Goal: Transaction & Acquisition: Obtain resource

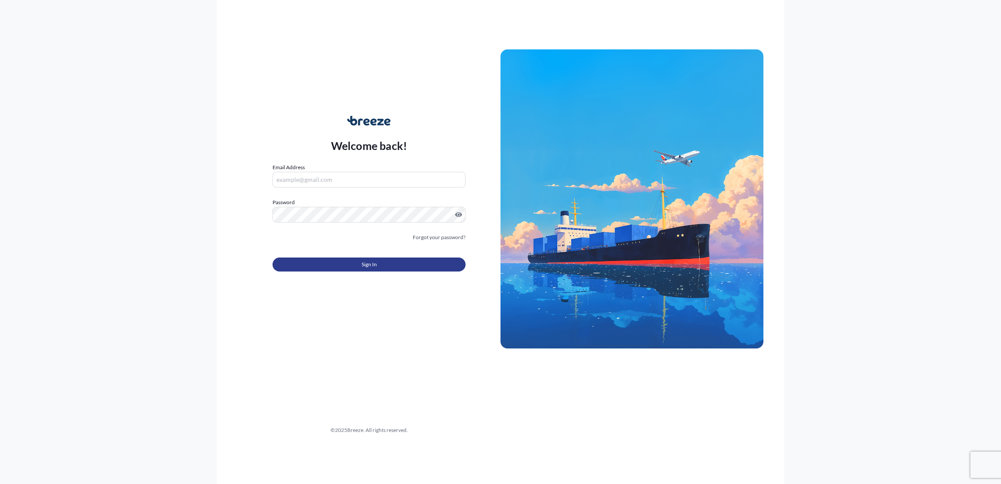
type input "[EMAIL_ADDRESS][DOMAIN_NAME]"
click at [395, 265] on button "Sign In" at bounding box center [369, 264] width 193 height 14
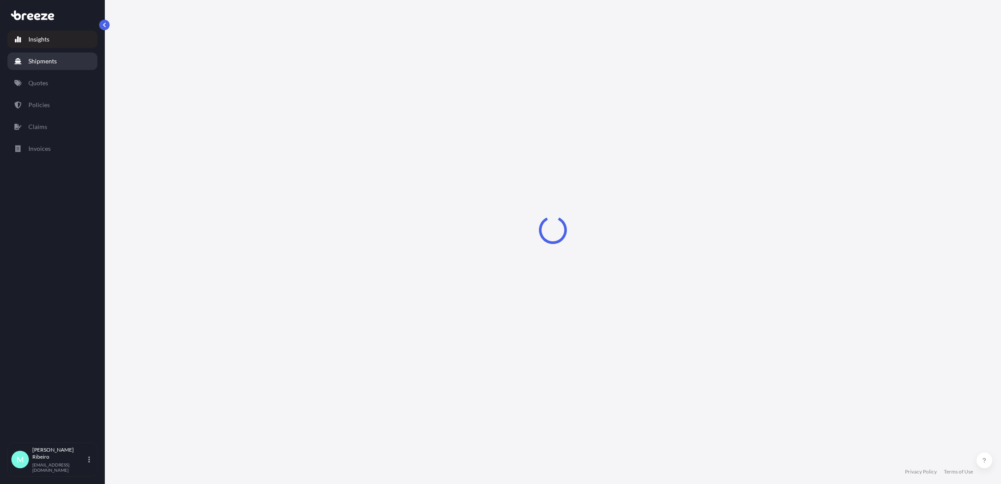
click at [62, 66] on link "Shipments" at bounding box center [52, 60] width 90 height 17
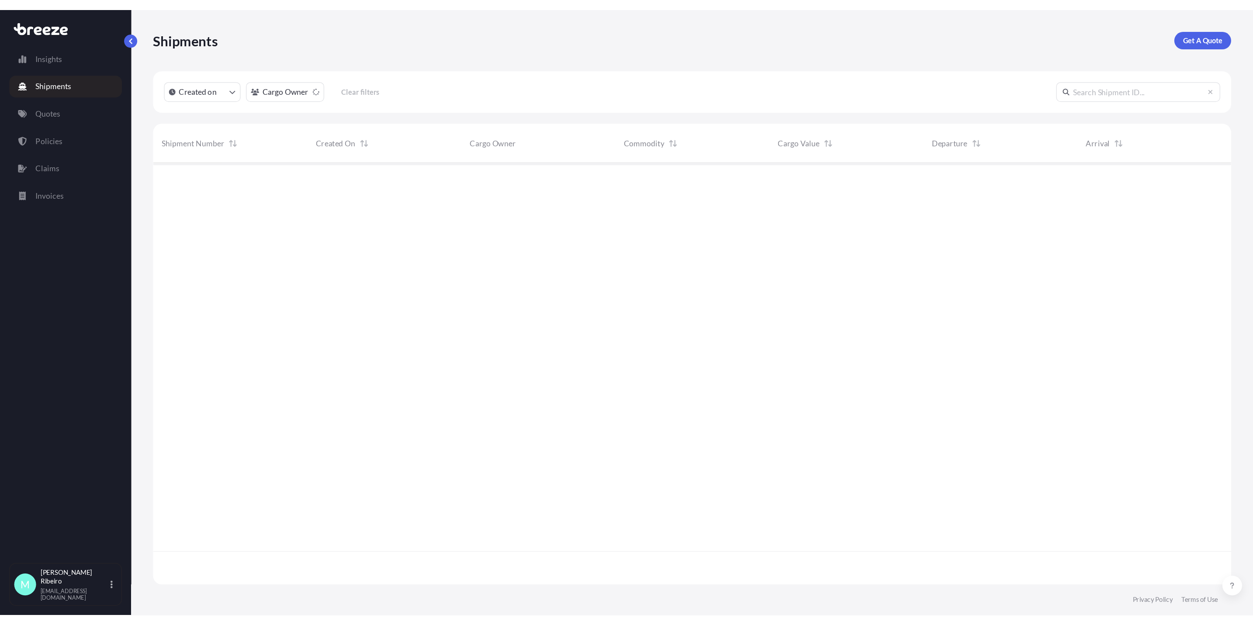
scroll to position [332, 852]
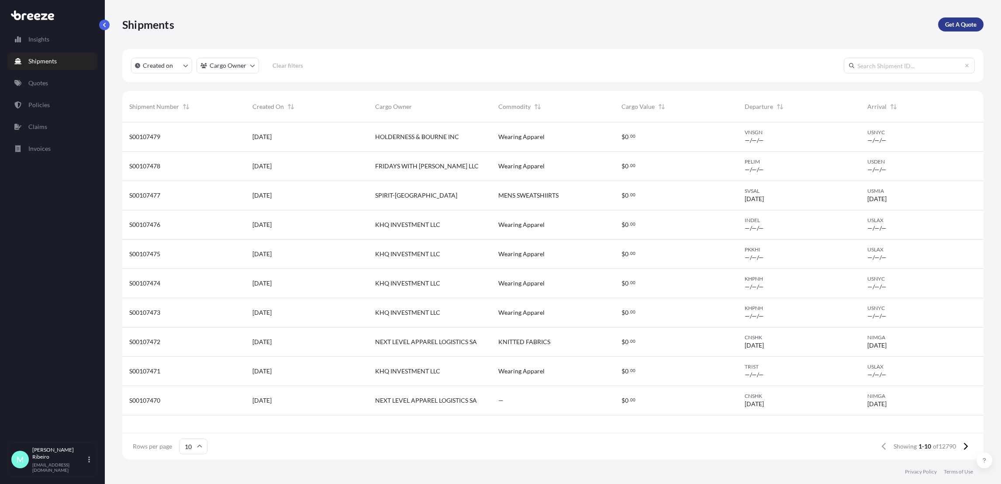
click at [966, 23] on p "Get A Quote" at bounding box center [960, 24] width 31 height 9
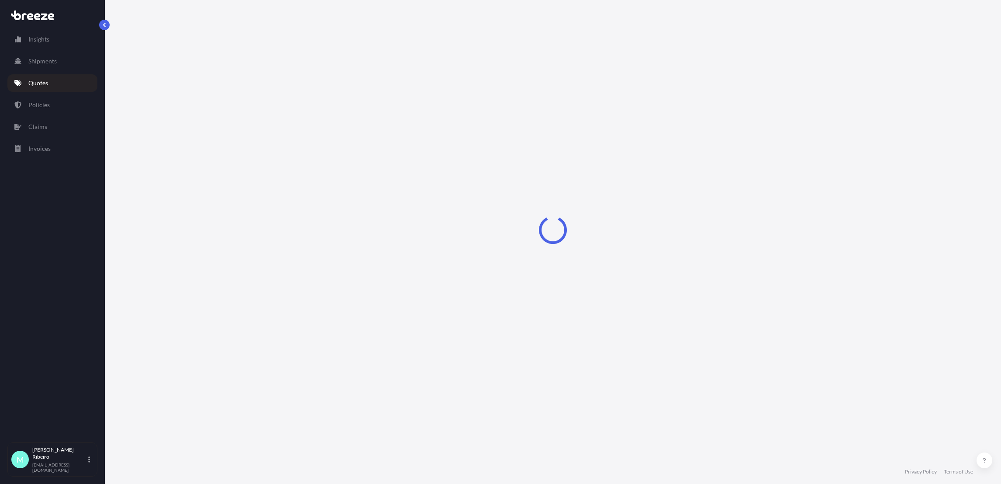
select select "Sea"
select select "1"
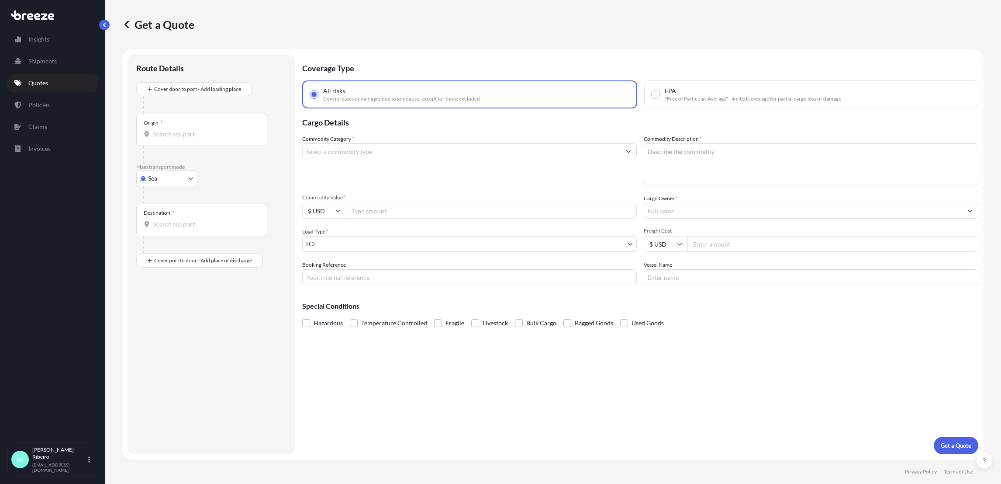
click at [178, 133] on input "Origin *" at bounding box center [204, 134] width 103 height 9
click at [166, 176] on body "0 options available. Insights Shipments Quotes Policies Claims Invoices M [PERS…" at bounding box center [500, 242] width 1001 height 484
click at [167, 214] on div "Air" at bounding box center [167, 217] width 54 height 16
select select "Air"
click at [170, 140] on input "Origin *" at bounding box center [204, 137] width 103 height 9
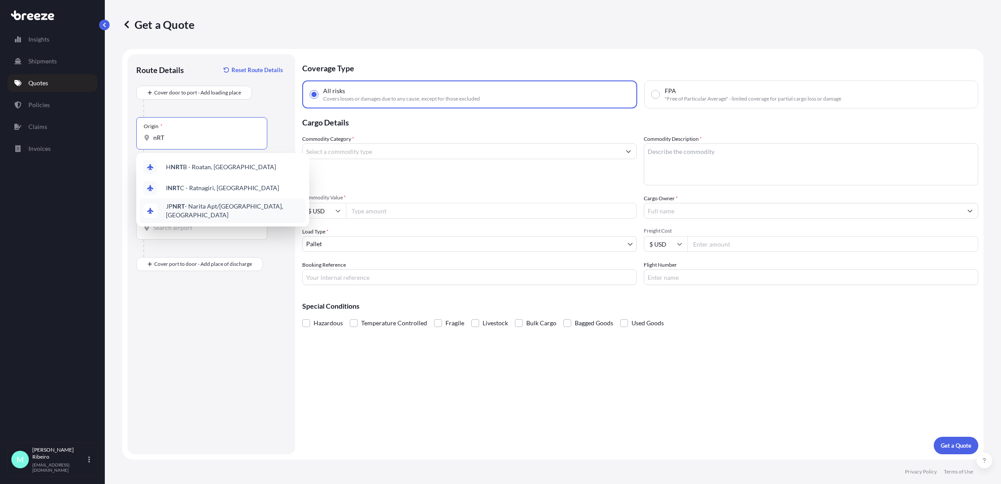
click at [217, 212] on span "JP NRT - Narita Apt/[GEOGRAPHIC_DATA], [GEOGRAPHIC_DATA]" at bounding box center [234, 210] width 136 height 17
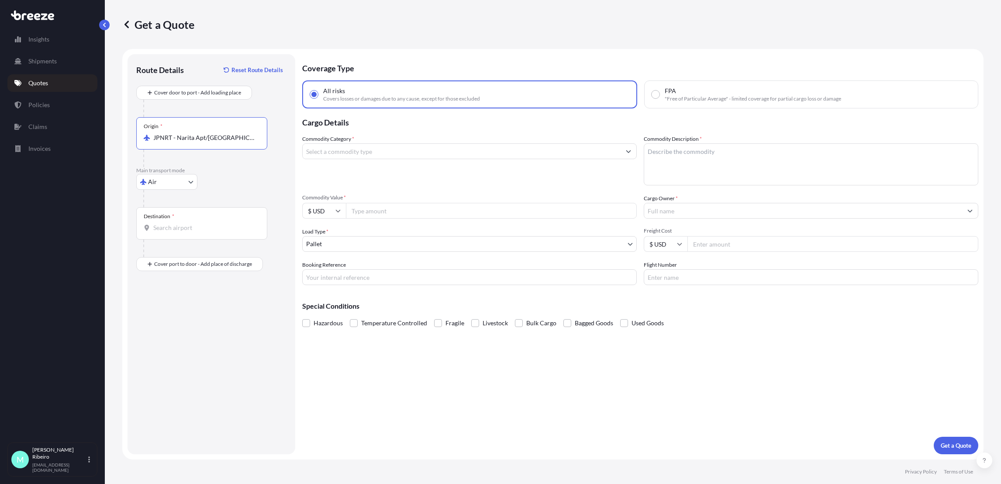
type input "JPNRT - Narita Apt/[GEOGRAPHIC_DATA], [GEOGRAPHIC_DATA]"
click at [177, 234] on div "Destination *" at bounding box center [201, 223] width 131 height 32
click at [177, 232] on input "Destination *" at bounding box center [204, 227] width 103 height 9
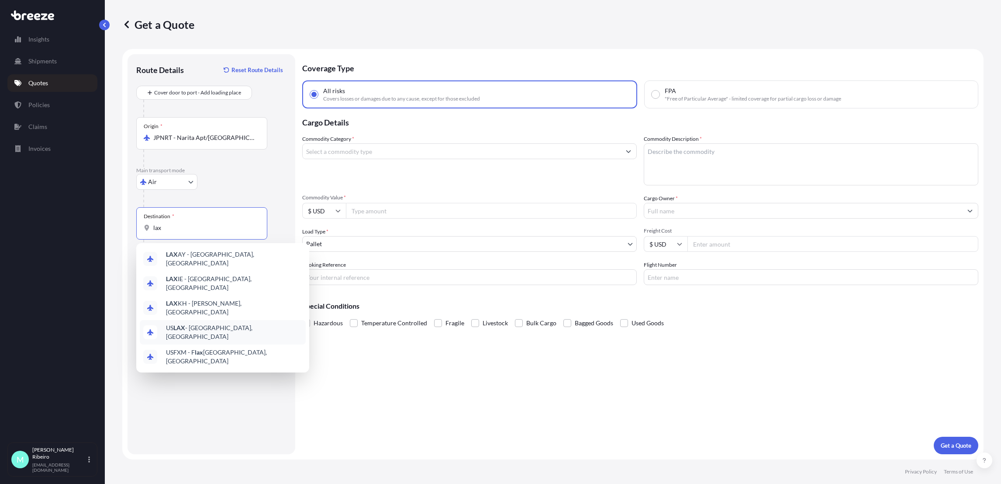
click at [211, 323] on span "US LAX - [GEOGRAPHIC_DATA], [GEOGRAPHIC_DATA]" at bounding box center [234, 331] width 136 height 17
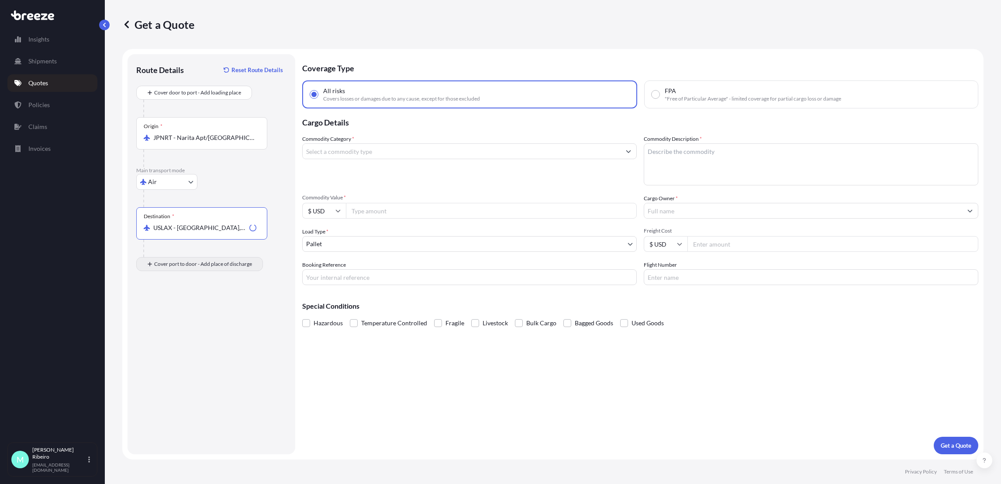
type input "USLAX - [GEOGRAPHIC_DATA], [GEOGRAPHIC_DATA]"
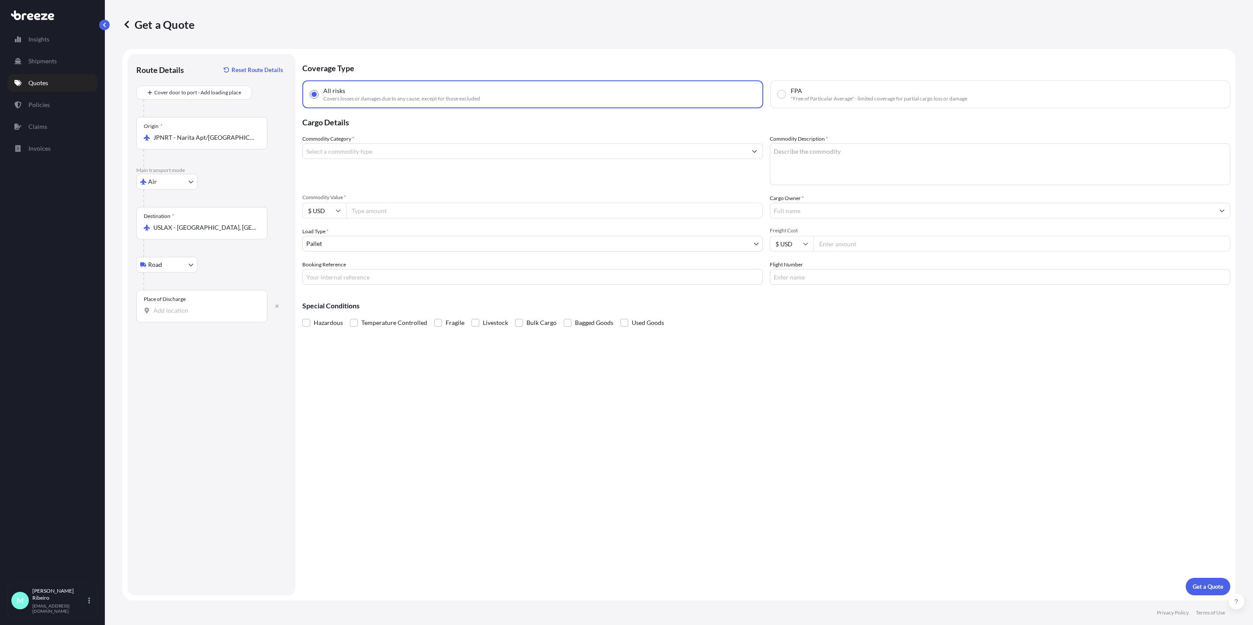
click at [173, 319] on div "Place of Discharge" at bounding box center [201, 306] width 131 height 32
click at [173, 315] on input "Place of Discharge" at bounding box center [204, 310] width 103 height 9
click at [176, 316] on div "Place of Discharge" at bounding box center [201, 306] width 131 height 32
click at [176, 315] on input "Place of Discharge" at bounding box center [204, 310] width 103 height 9
paste input "[STREET_ADDRESS][PERSON_NAME]"
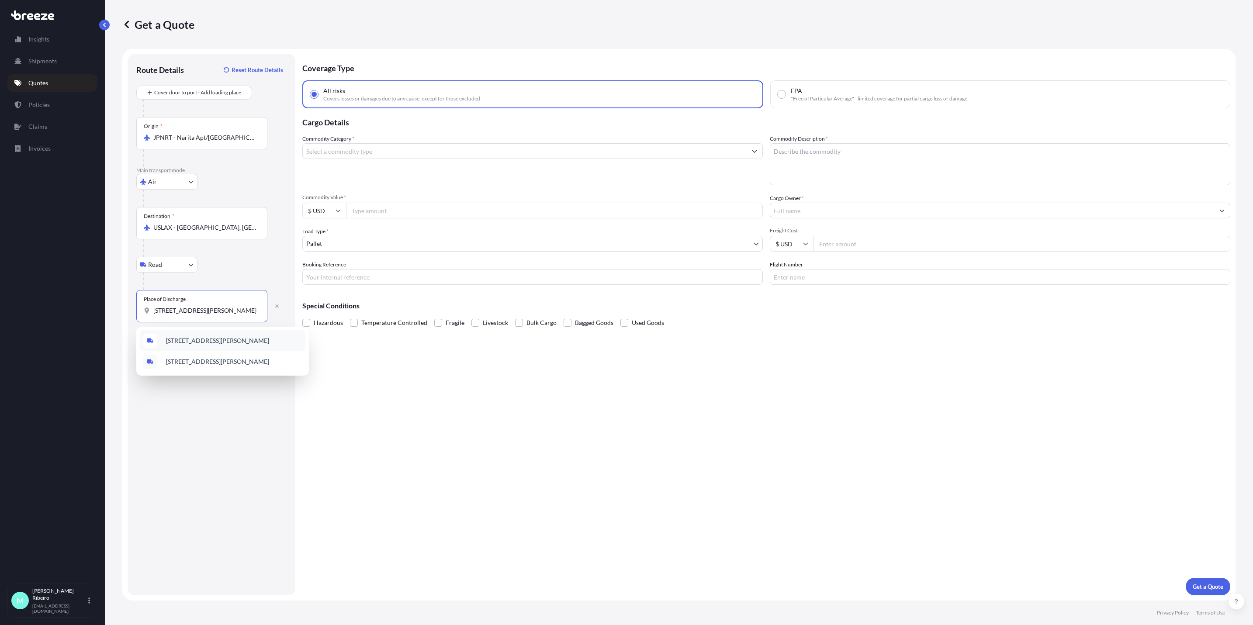
click at [231, 341] on span "[STREET_ADDRESS][PERSON_NAME]" at bounding box center [217, 340] width 103 height 9
type input "[STREET_ADDRESS][PERSON_NAME]"
click at [373, 145] on input "Commodity Category *" at bounding box center [525, 151] width 444 height 16
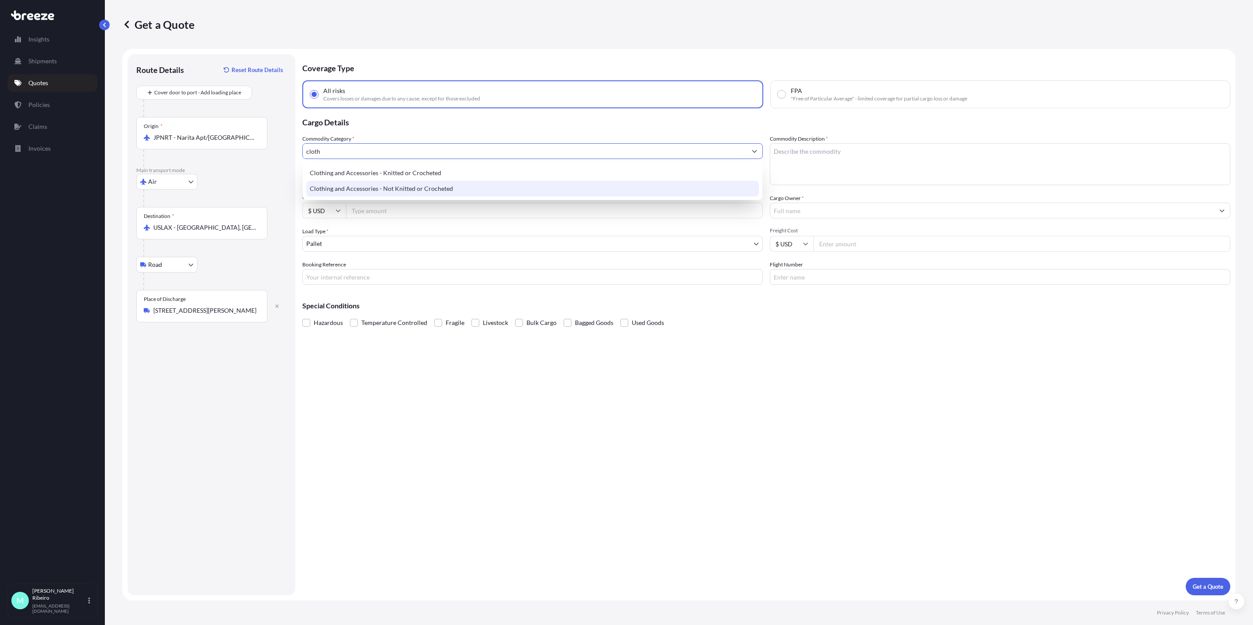
click at [434, 189] on div "Clothing and Accessories - Not Knitted or Crocheted" at bounding box center [532, 189] width 452 height 16
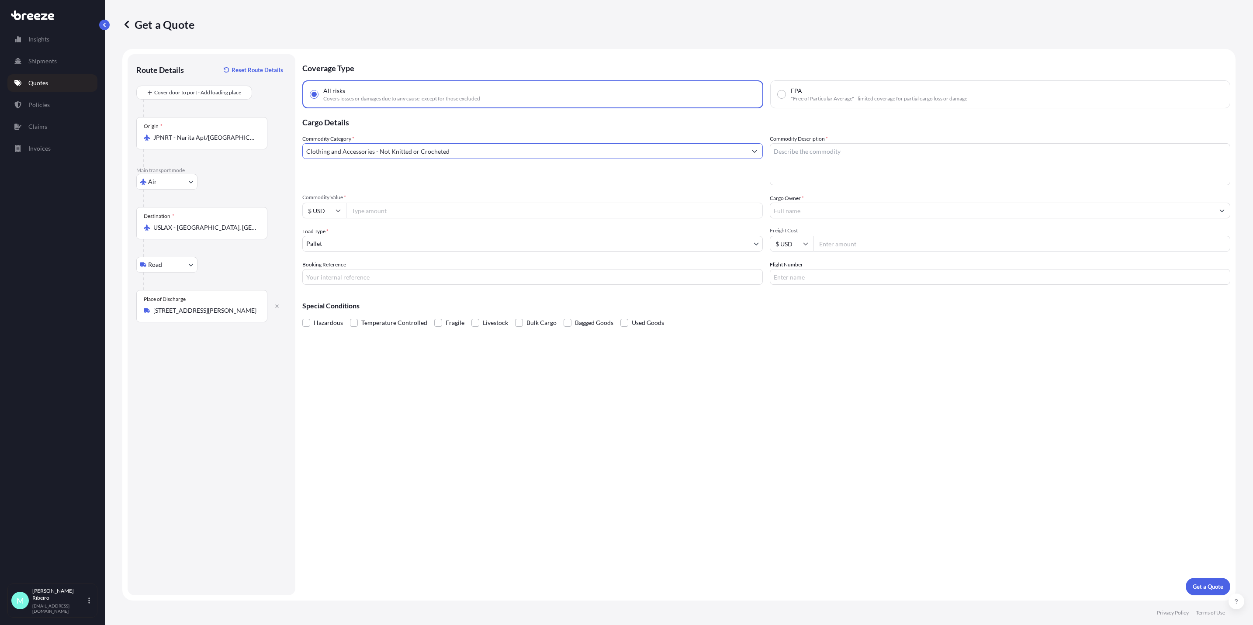
type input "Clothing and Accessories - Not Knitted or Crocheted"
click at [820, 152] on textarea "Commodity Description *" at bounding box center [1000, 164] width 461 height 42
click at [810, 149] on textarea "Commodity Description *" at bounding box center [1000, 164] width 461 height 42
paste textarea "Sweat shirt & Sweat pants Total 17cartons *1carton = about 10-11kg 37cm x 52cm …"
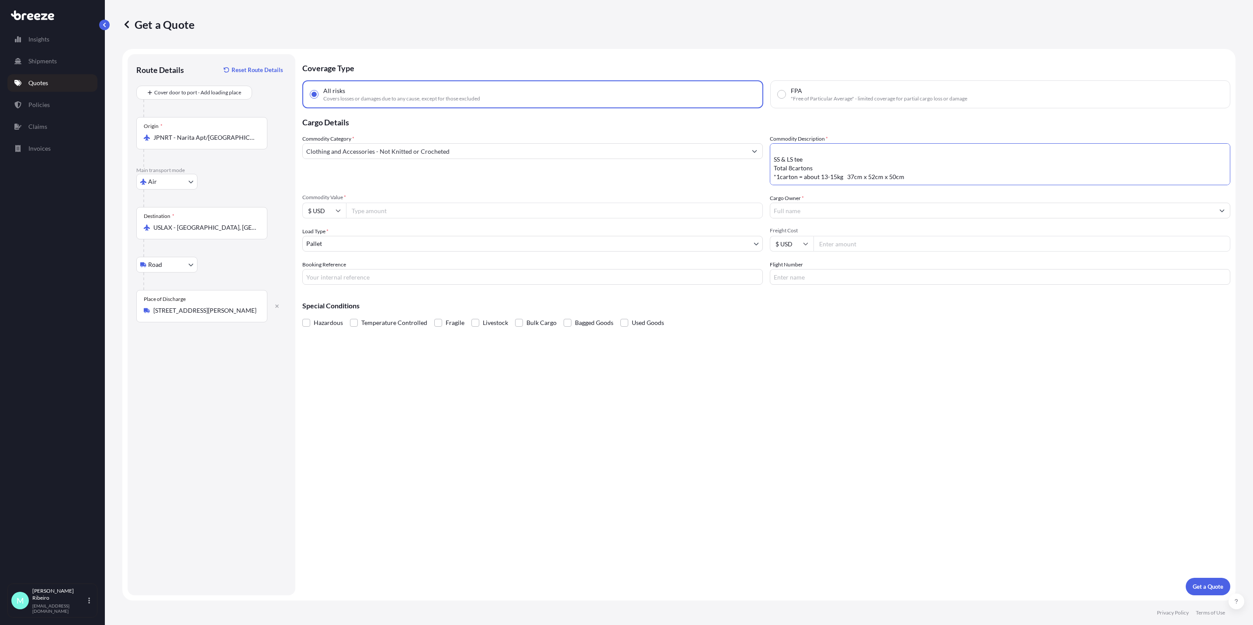
type textarea "Sweat shirt & Sweat pants Total 17cartons *1carton = about 10-11kg 37cm x 52cm …"
click at [366, 214] on input "Commodity Value *" at bounding box center [554, 211] width 417 height 16
type input "72000"
click at [807, 210] on input "Cargo Owner *" at bounding box center [992, 211] width 444 height 16
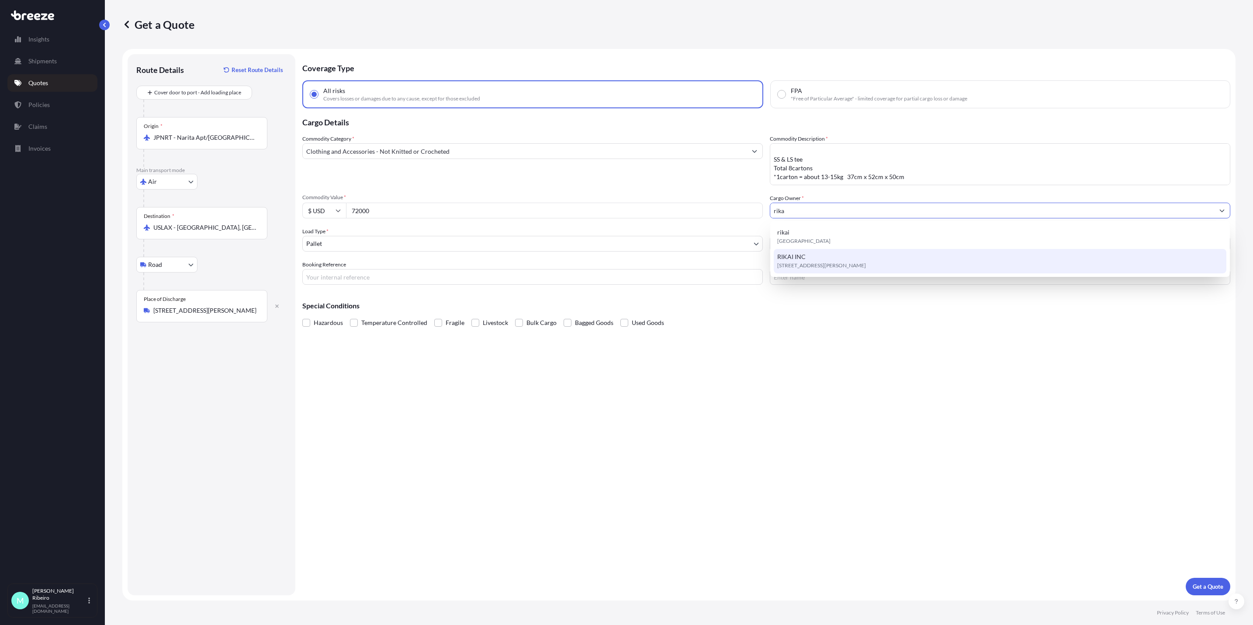
click at [807, 265] on span "[STREET_ADDRESS][PERSON_NAME]" at bounding box center [821, 265] width 89 height 9
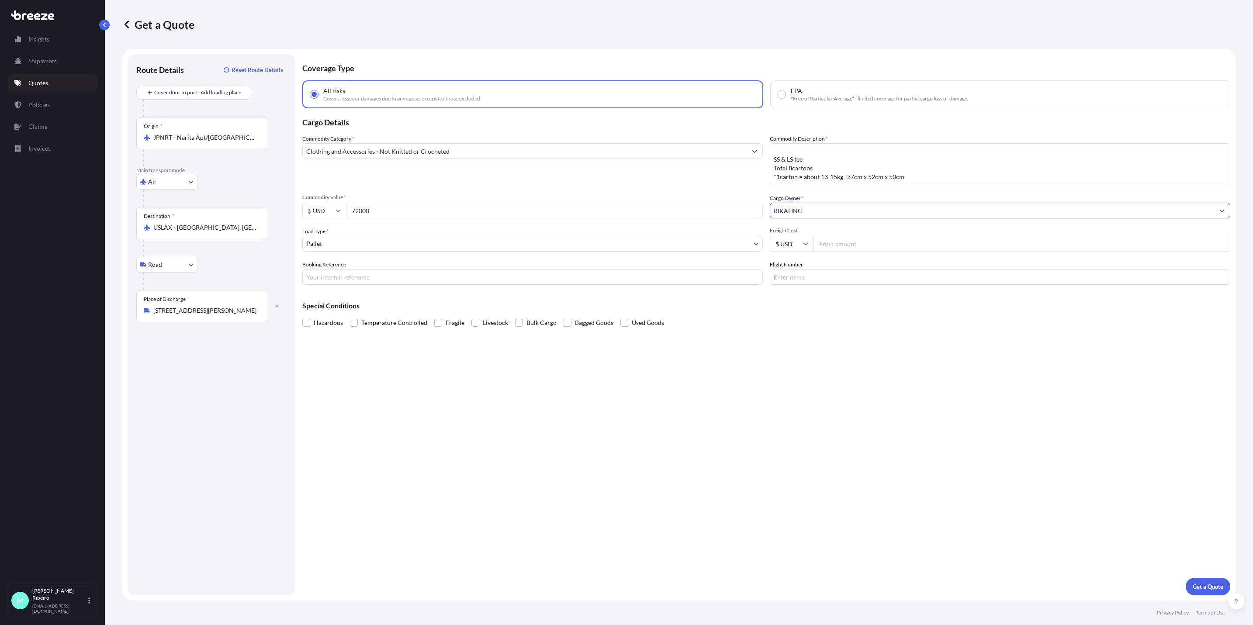
type input "RIKAI INC"
click at [854, 246] on input "Freight Cost" at bounding box center [1022, 244] width 417 height 16
type input "3106.40"
drag, startPoint x: 880, startPoint y: 365, endPoint x: 751, endPoint y: 353, distance: 129.4
click at [833, 362] on div "Coverage Type All risks Covers losses or damages due to any cause, except for t…" at bounding box center [766, 324] width 928 height 541
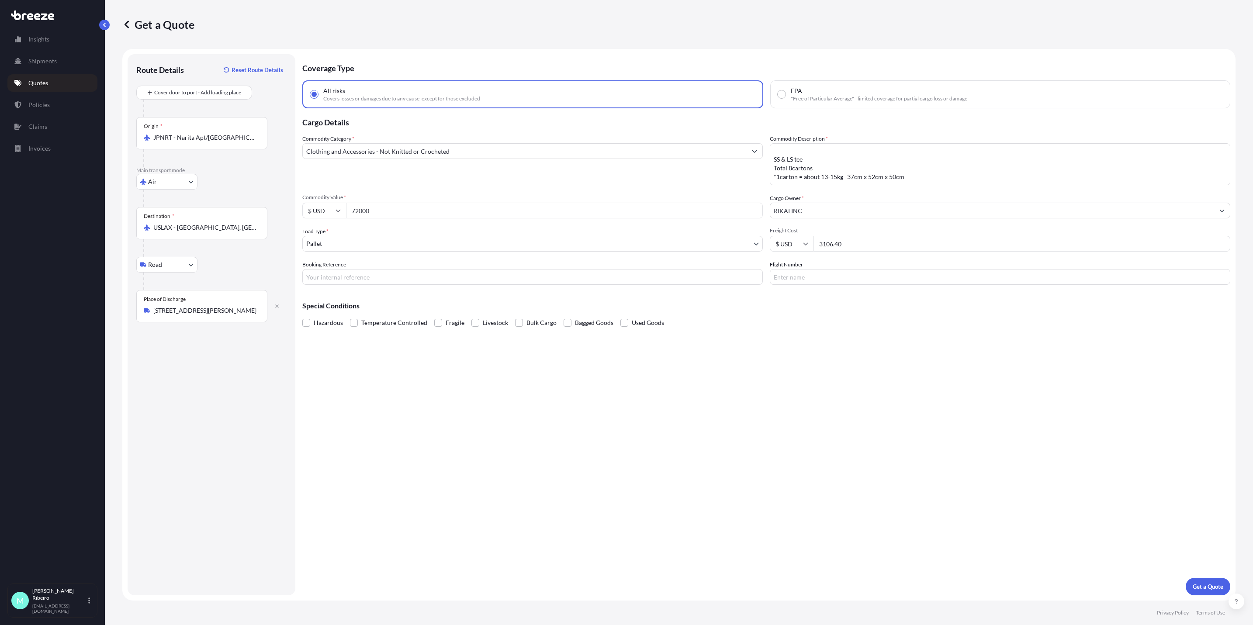
click at [417, 275] on input "Booking Reference" at bounding box center [532, 277] width 461 height 16
paste input "S00107468"
type input "S00107468"
click at [819, 271] on input "Flight Number" at bounding box center [1000, 277] width 461 height 16
type input "NA"
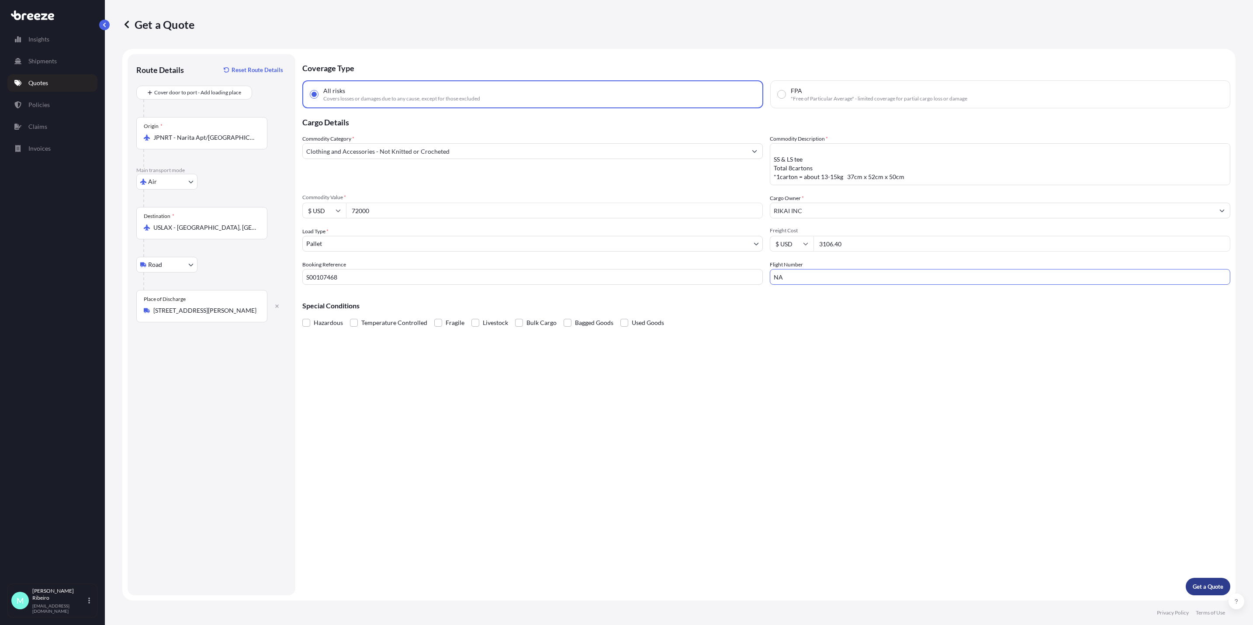
click at [1001, 483] on p "Get a Quote" at bounding box center [1208, 586] width 31 height 9
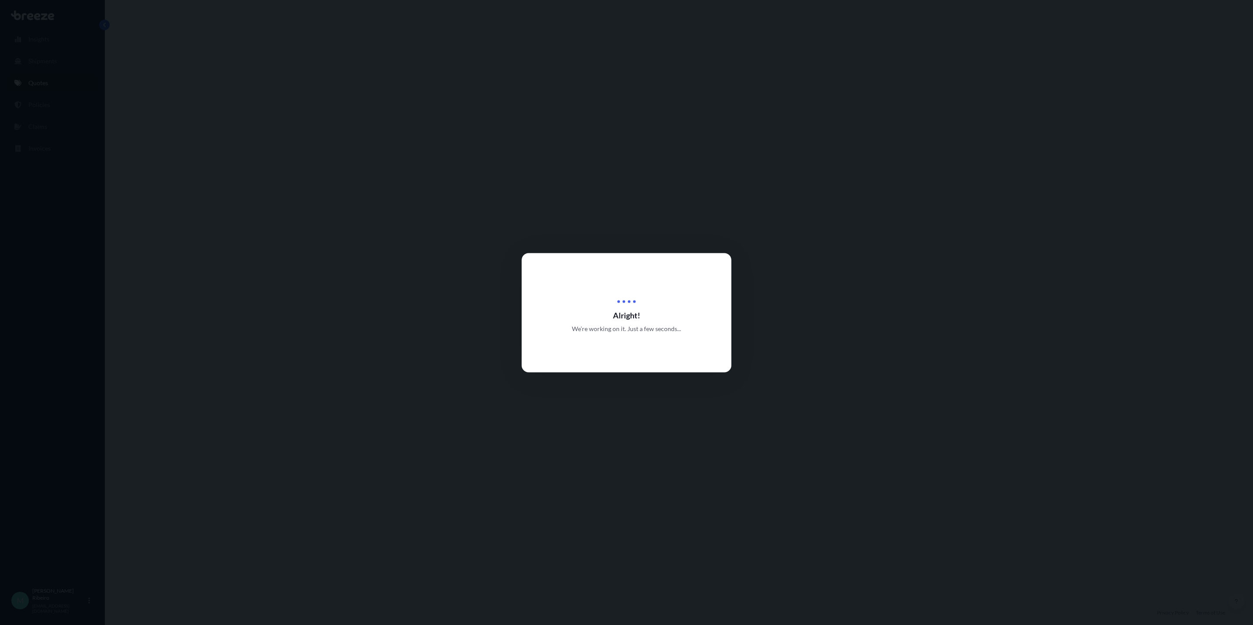
select select "Air"
select select "Road"
select select "1"
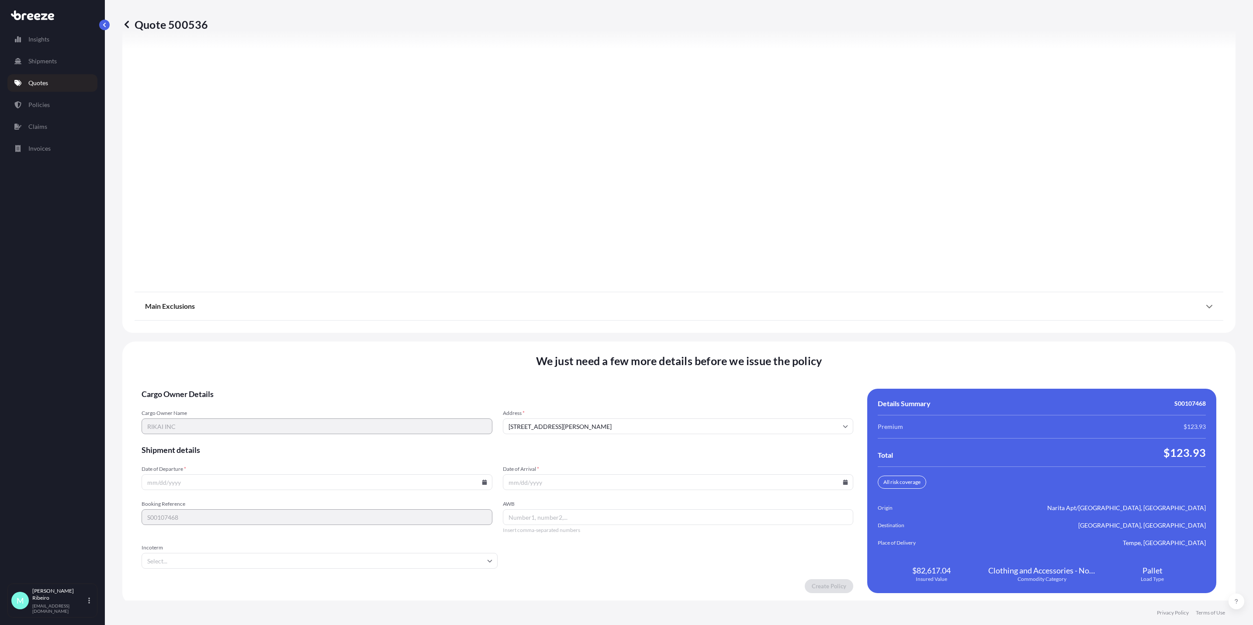
scroll to position [900, 0]
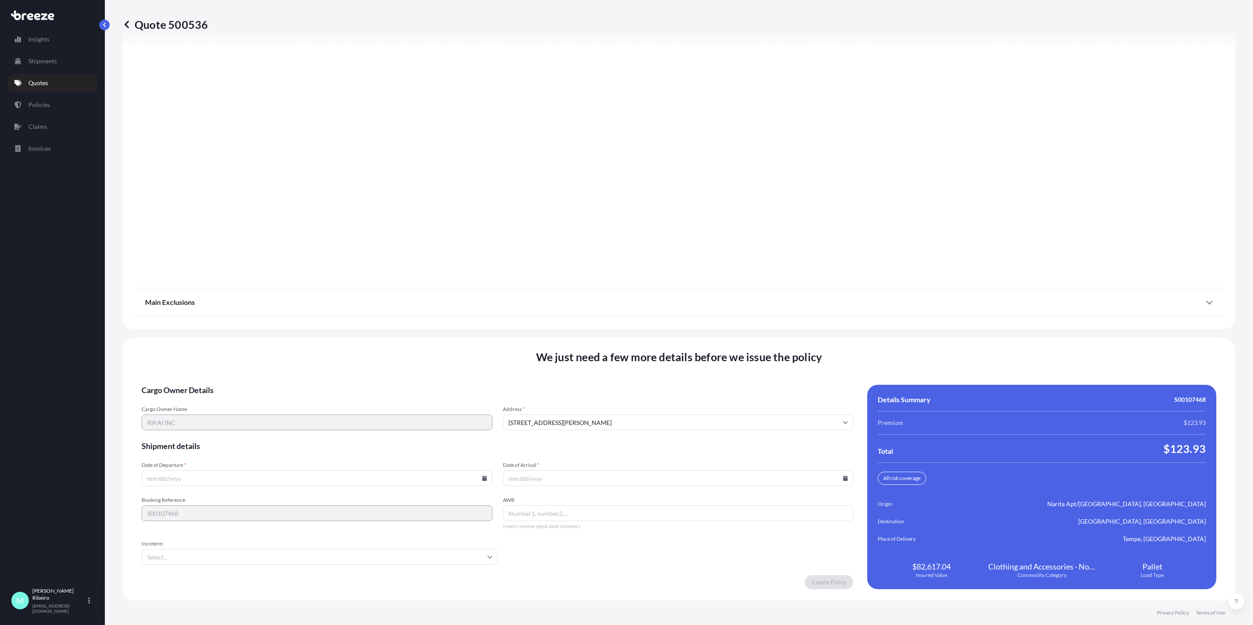
click at [197, 481] on input "Date of Departure *" at bounding box center [317, 479] width 351 height 16
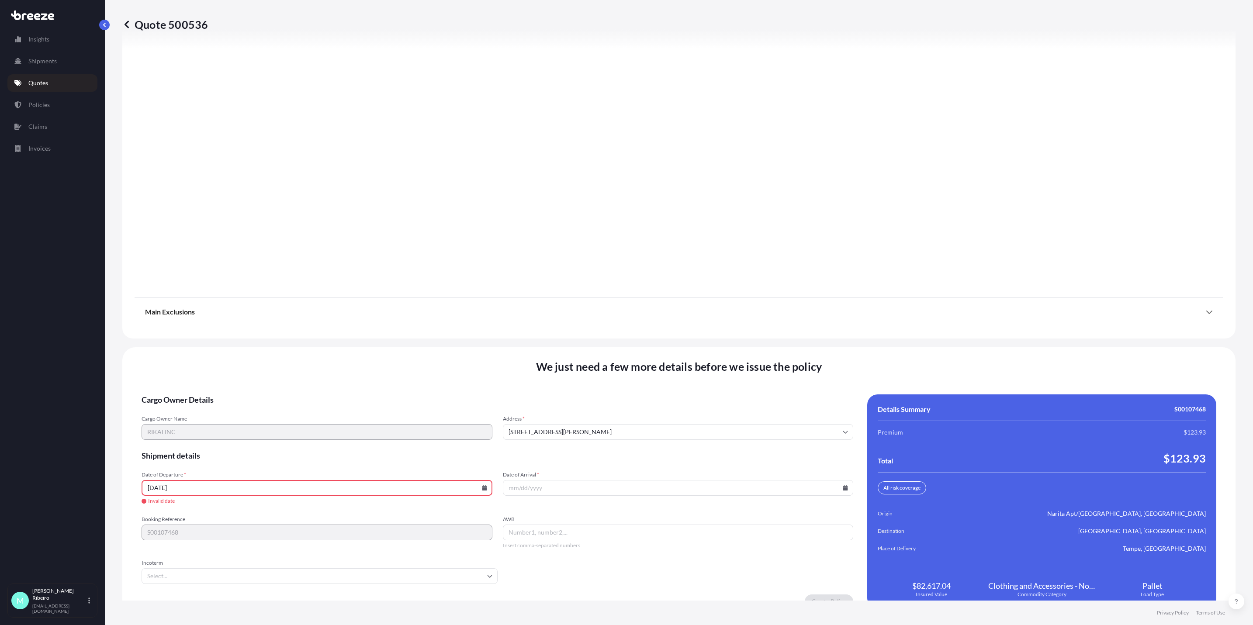
type input "[DATE]"
click at [547, 483] on input "Date of Arrival *" at bounding box center [678, 488] width 351 height 16
type input "[DATE]"
click at [532, 483] on input "AWB" at bounding box center [678, 533] width 351 height 16
type input "NA"
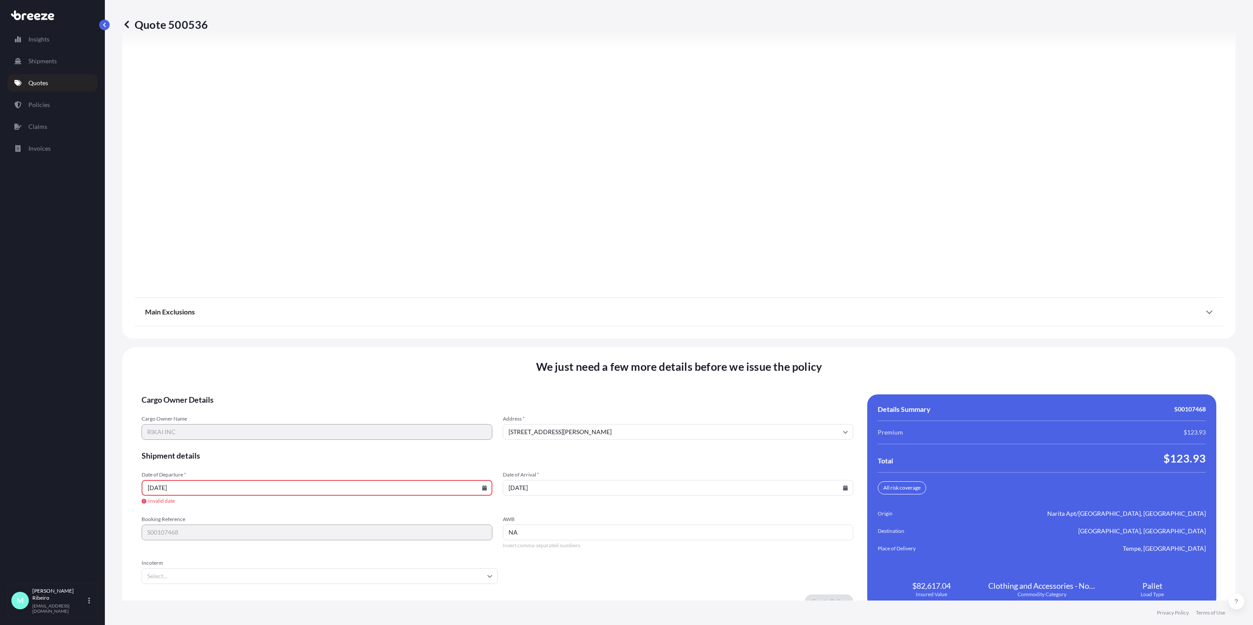
click at [362, 483] on input "Incoterm" at bounding box center [320, 576] width 356 height 16
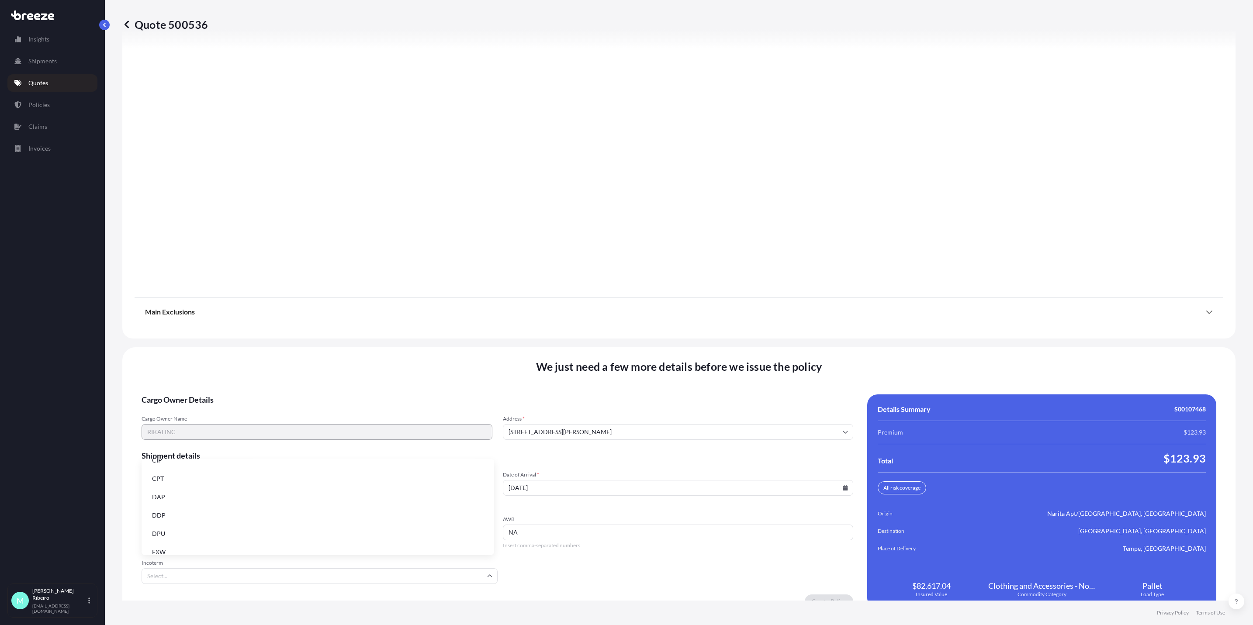
scroll to position [111, 0]
click at [199, 483] on li "FOB" at bounding box center [318, 544] width 346 height 17
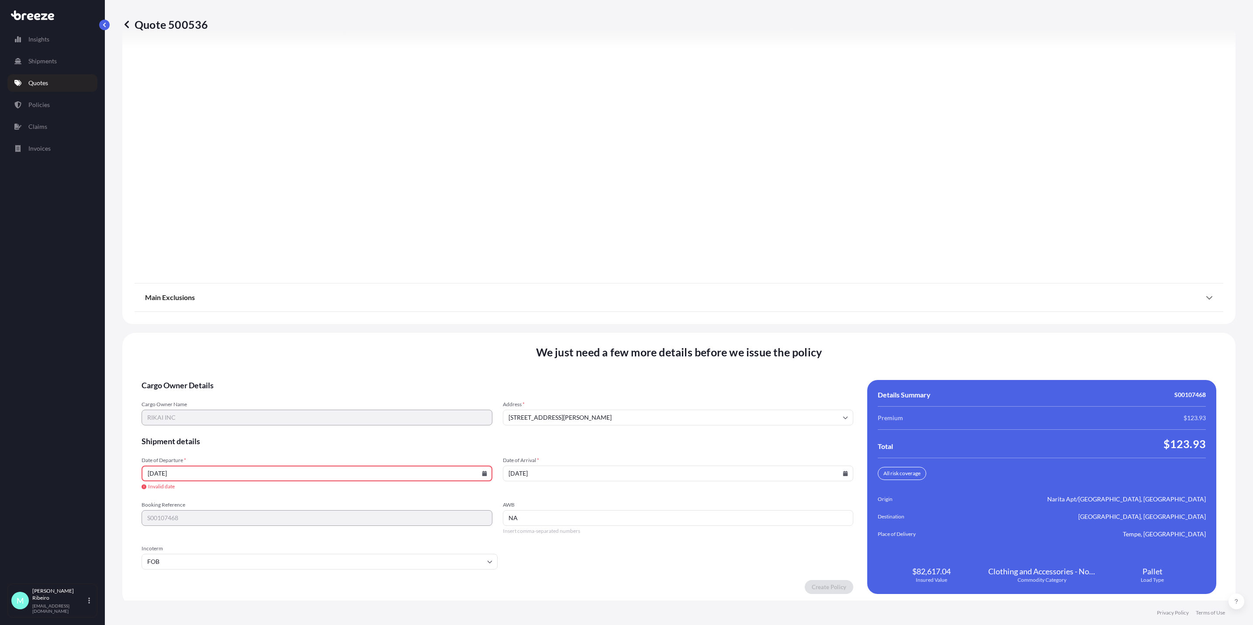
scroll to position [919, 0]
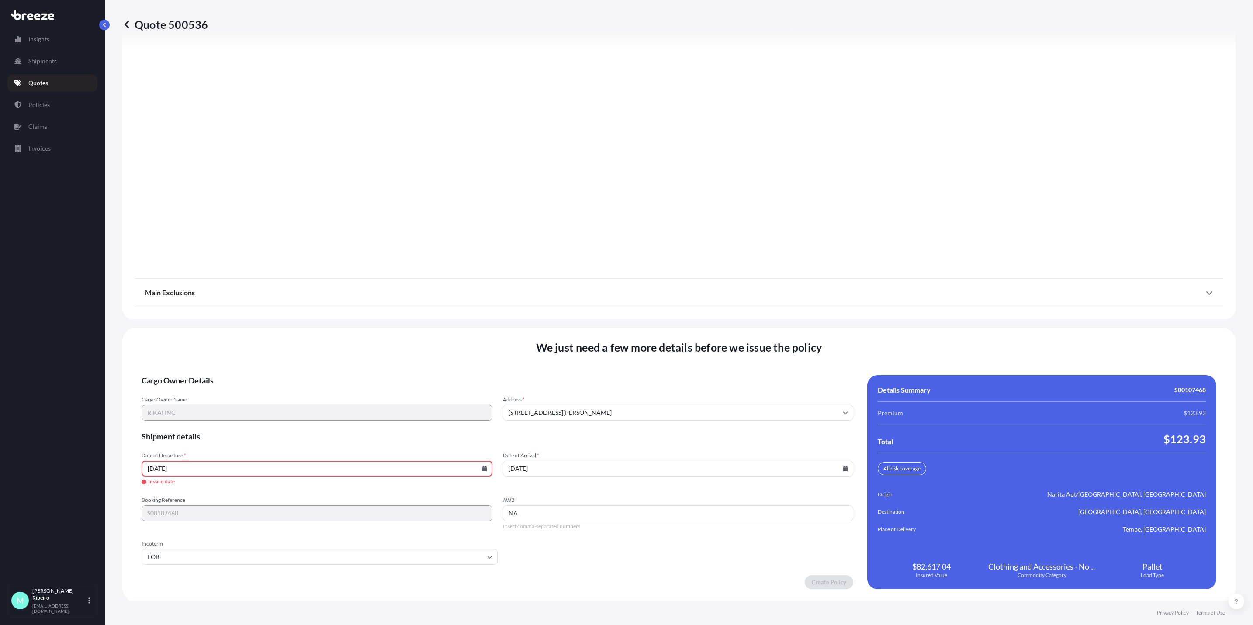
click at [273, 465] on input "[DATE]" at bounding box center [317, 469] width 351 height 16
click at [156, 467] on input "[DATE]" at bounding box center [317, 469] width 351 height 16
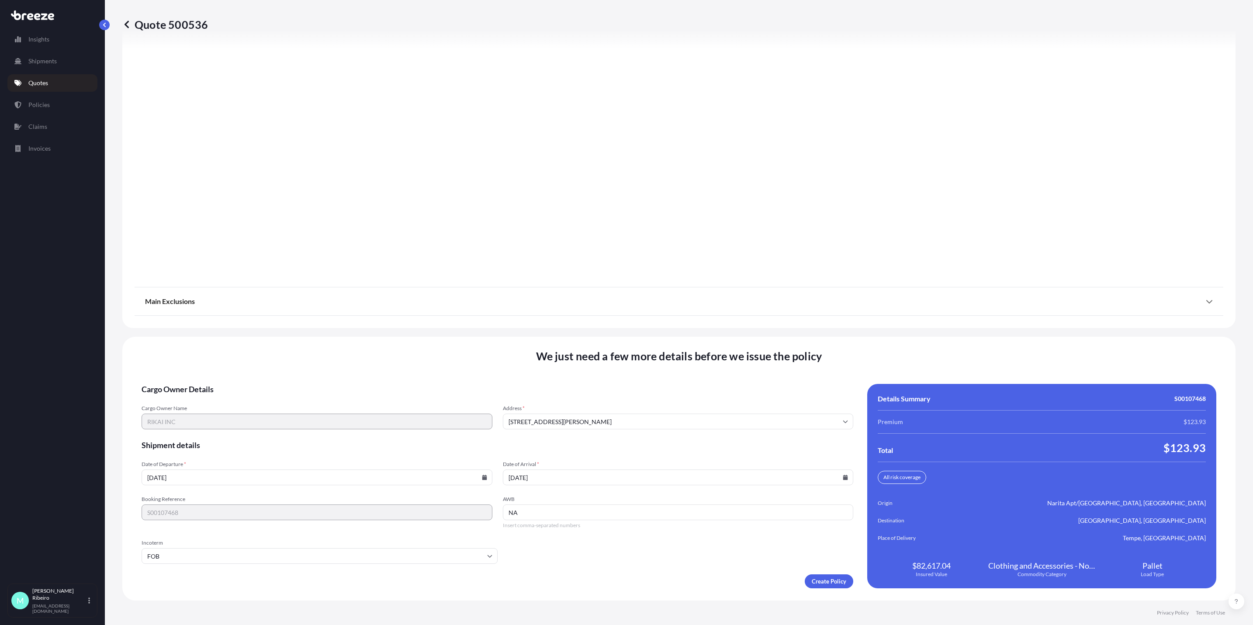
scroll to position [900, 0]
type input "[DATE]"
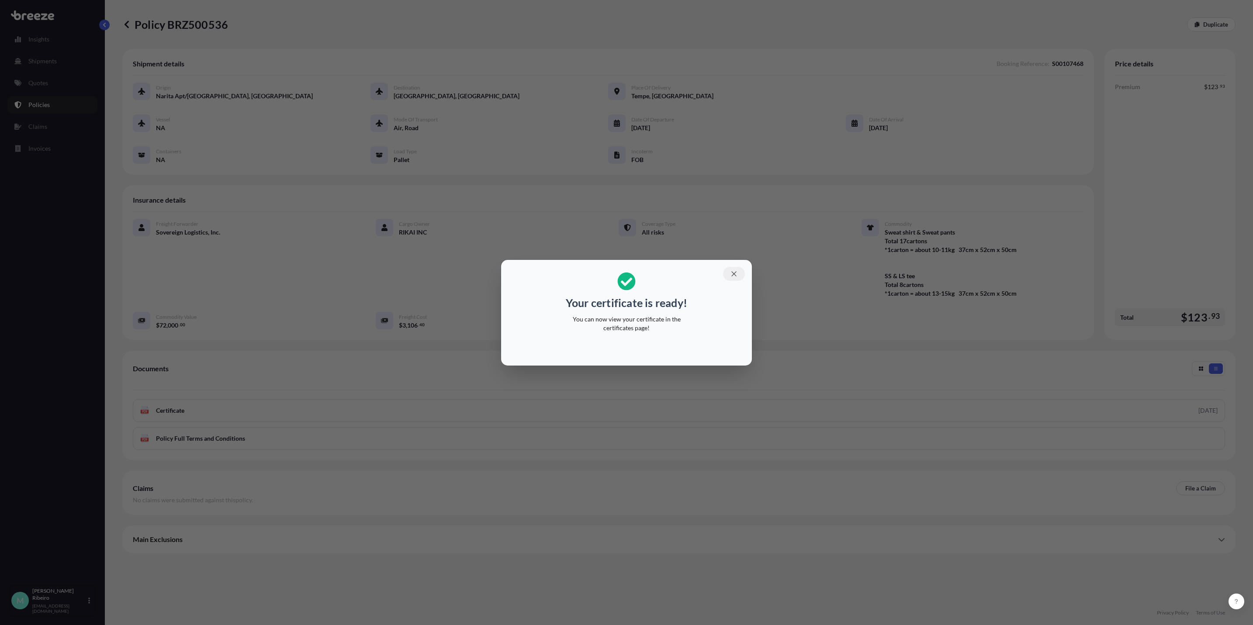
click at [737, 274] on icon "button" at bounding box center [734, 274] width 8 height 8
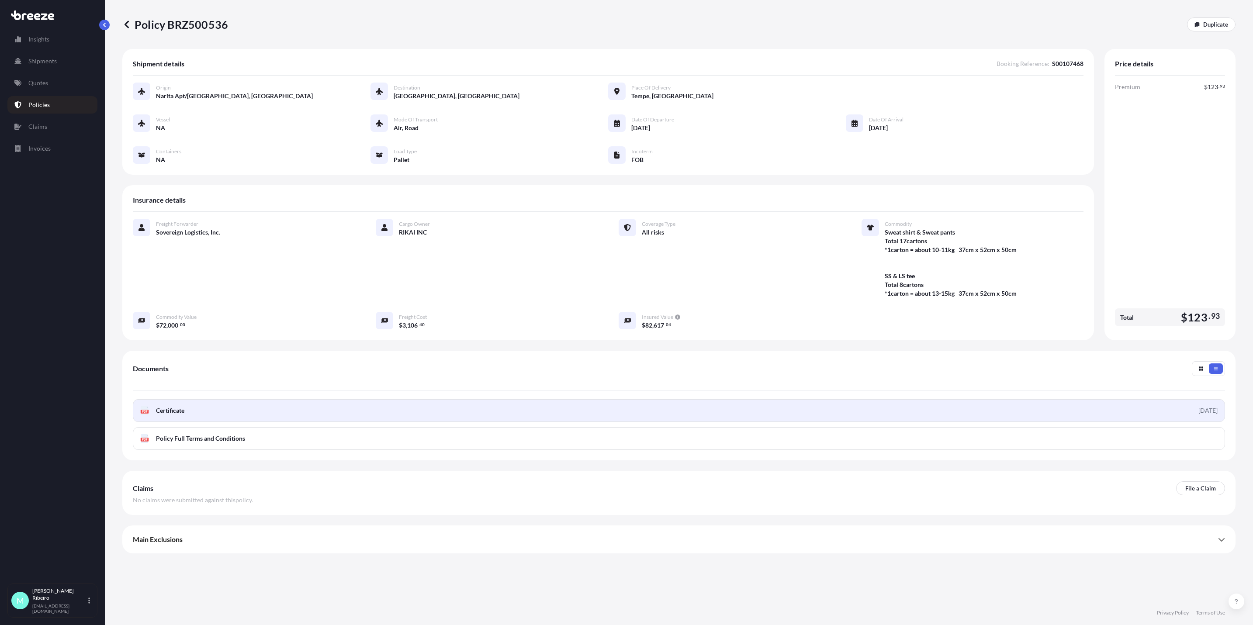
click at [319, 408] on link "PDF Certificate [DATE]" at bounding box center [679, 410] width 1092 height 23
